Goal: Information Seeking & Learning: Understand process/instructions

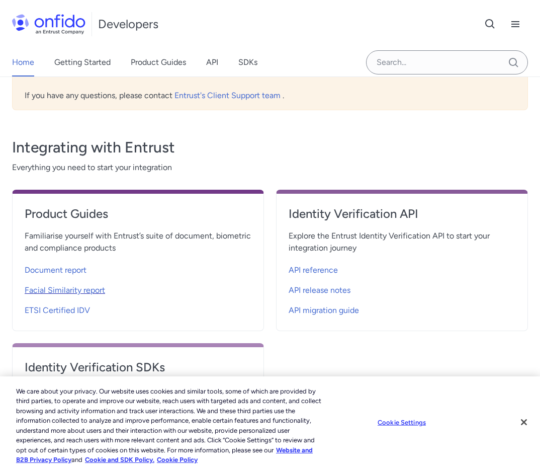
scroll to position [285, 0]
click at [49, 272] on span "Document report" at bounding box center [56, 270] width 62 height 12
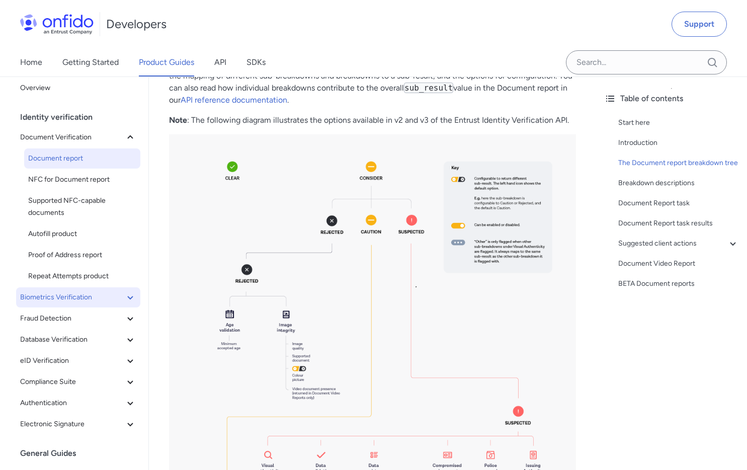
scroll to position [9, 0]
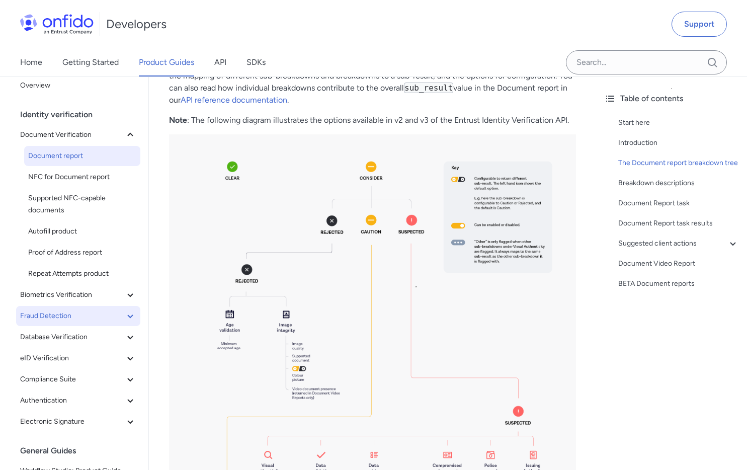
click at [53, 313] on span "Fraud Detection" at bounding box center [72, 316] width 104 height 12
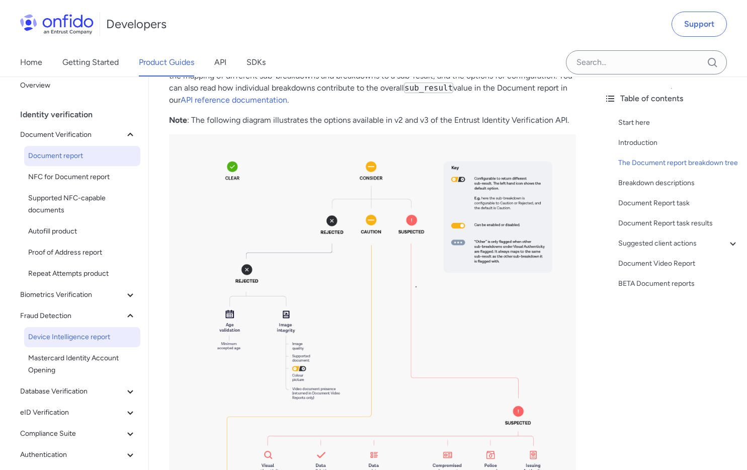
click at [54, 331] on span "Device Intelligence report" at bounding box center [82, 337] width 108 height 12
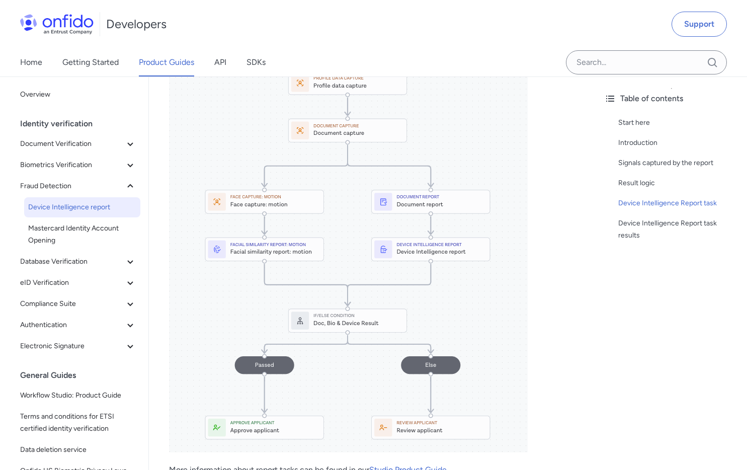
scroll to position [874, 0]
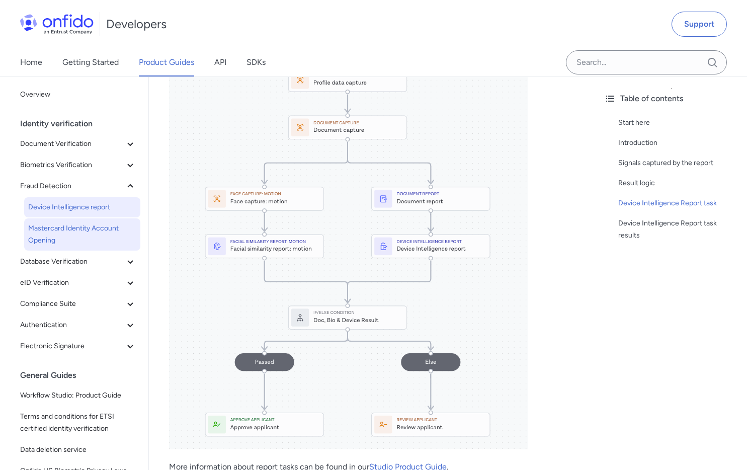
click at [37, 225] on span "Mastercard Identity Account Opening" at bounding box center [82, 234] width 108 height 24
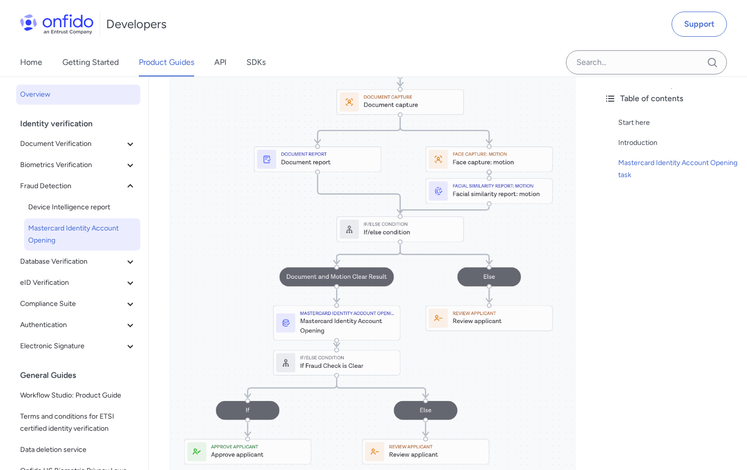
click at [33, 95] on span "Overview" at bounding box center [78, 95] width 116 height 12
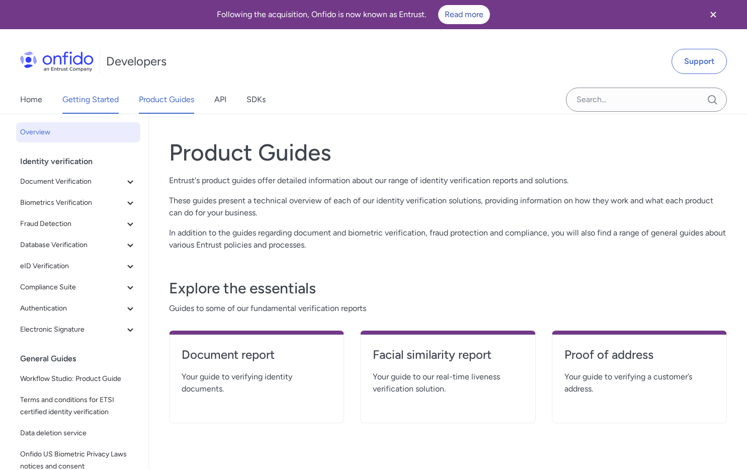
click at [107, 107] on link "Getting Started" at bounding box center [90, 100] width 56 height 28
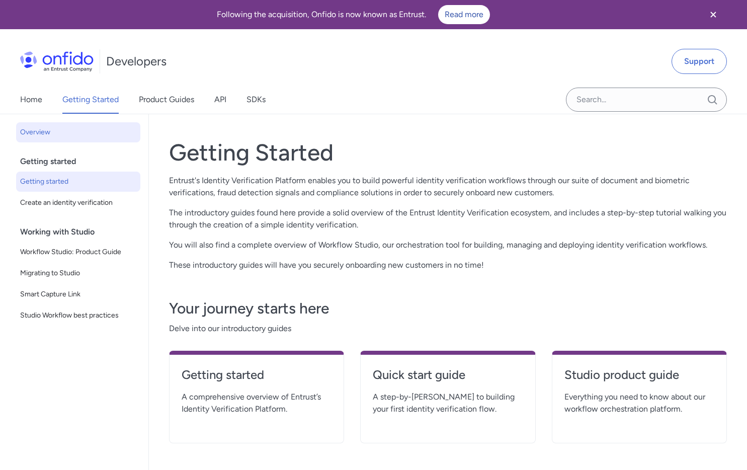
click at [73, 177] on span "Getting started" at bounding box center [78, 182] width 116 height 12
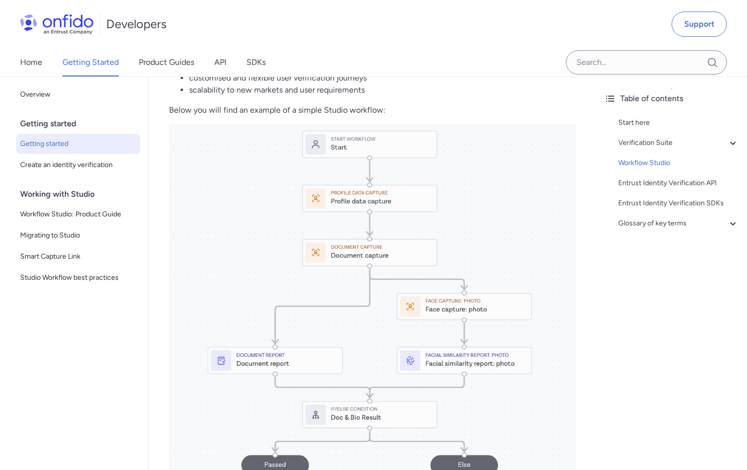
click at [326, 236] on img at bounding box center [372, 339] width 407 height 431
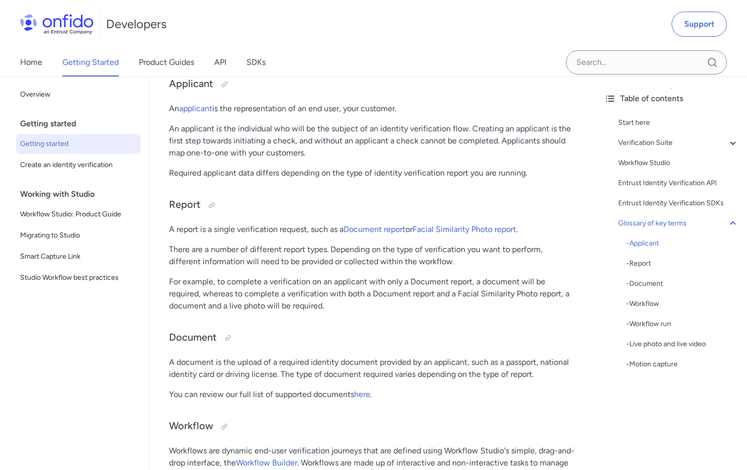
scroll to position [2474, 0]
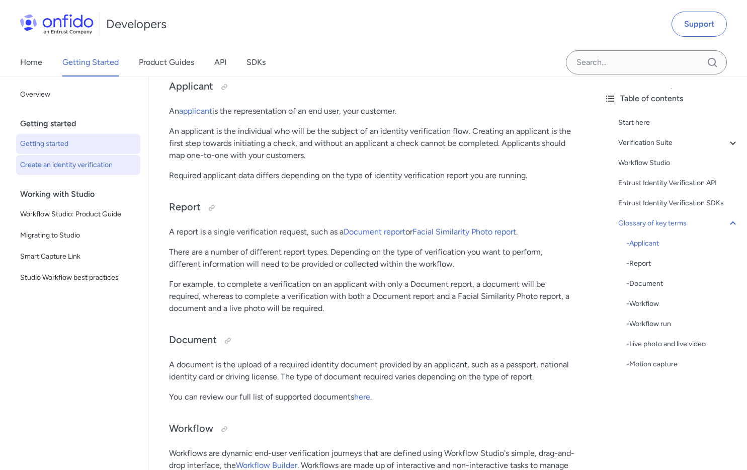
click at [62, 159] on span "Create an identity verification" at bounding box center [78, 165] width 116 height 12
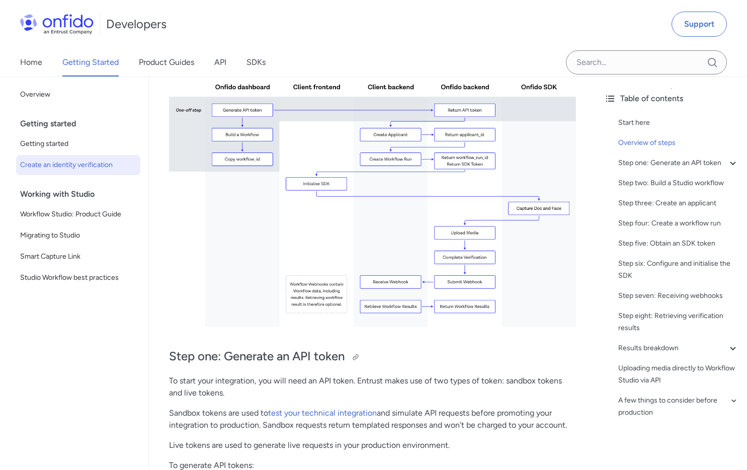
scroll to position [218, 0]
